Goal: Task Accomplishment & Management: Manage account settings

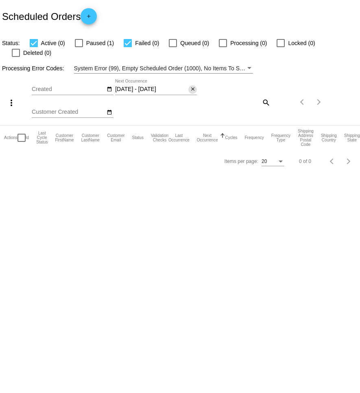
click at [190, 86] on mat-icon "close" at bounding box center [193, 89] width 6 height 7
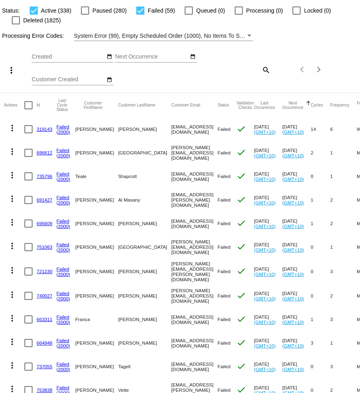
scroll to position [42, 0]
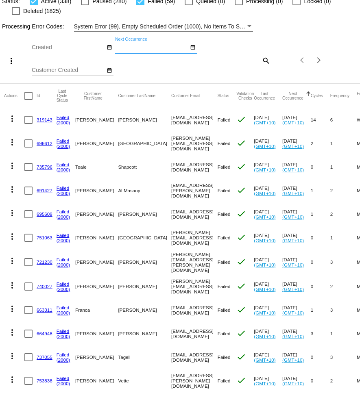
click at [262, 59] on mat-icon "search" at bounding box center [266, 60] width 10 height 13
click at [236, 61] on input "Search" at bounding box center [241, 59] width 60 height 7
paste input "[PERSON_NAME][EMAIL_ADDRESS][PERSON_NAME][DOMAIN_NAME]"
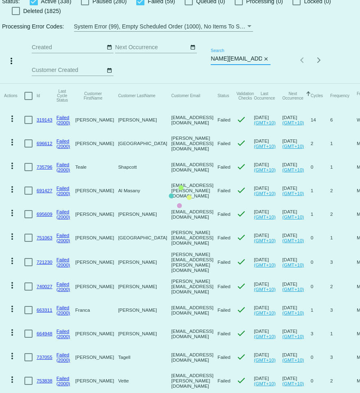
scroll to position [0, 0]
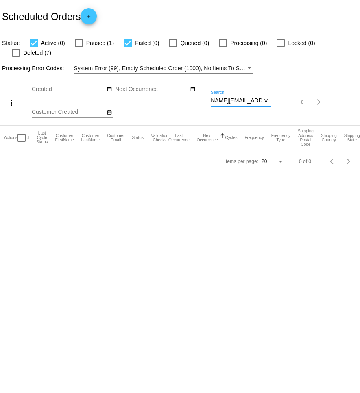
type input "[PERSON_NAME][EMAIL_ADDRESS][PERSON_NAME][DOMAIN_NAME]"
click at [79, 44] on div at bounding box center [79, 43] width 8 height 8
click at [79, 47] on input "Paused (1)" at bounding box center [79, 47] width 0 height 0
checkbox input "true"
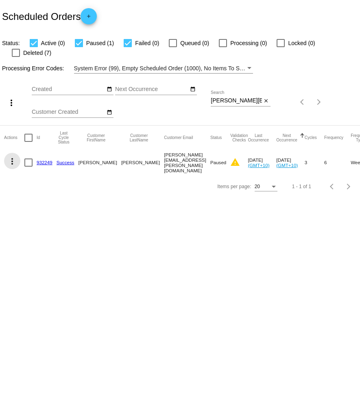
click at [13, 157] on mat-icon "more_vert" at bounding box center [12, 162] width 10 height 10
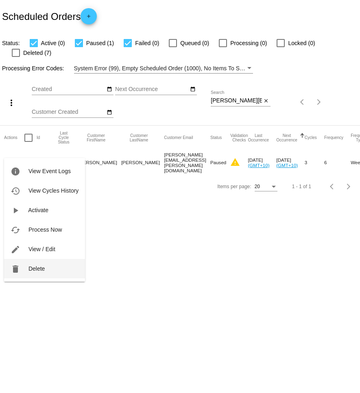
click at [41, 268] on span "Delete" at bounding box center [36, 269] width 16 height 7
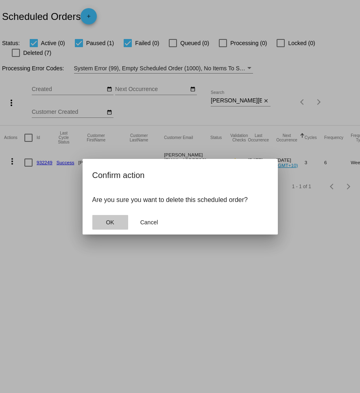
click at [111, 221] on span "OK" at bounding box center [110, 222] width 8 height 7
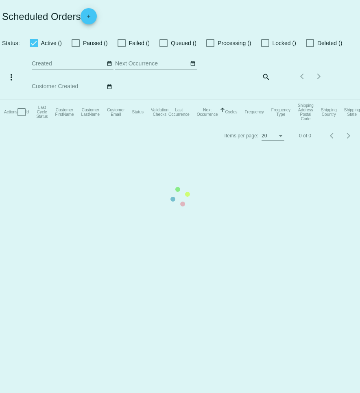
checkbox input "true"
